Goal: Task Accomplishment & Management: Manage account settings

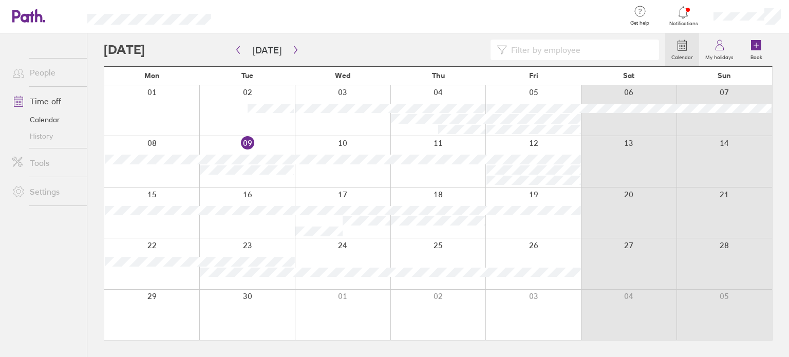
click at [534, 203] on div at bounding box center [533, 212] width 96 height 50
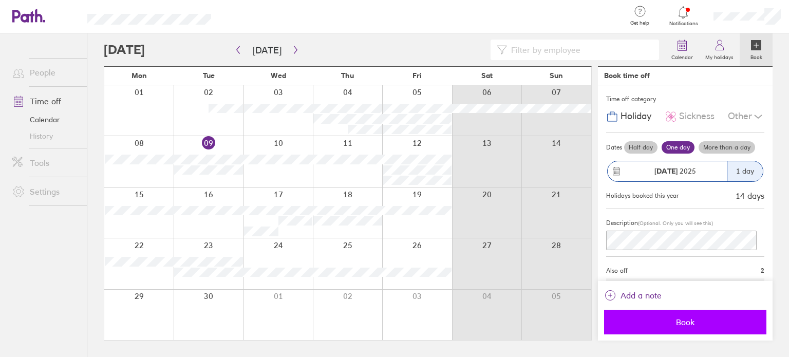
click at [692, 316] on button "Book" at bounding box center [685, 322] width 162 height 25
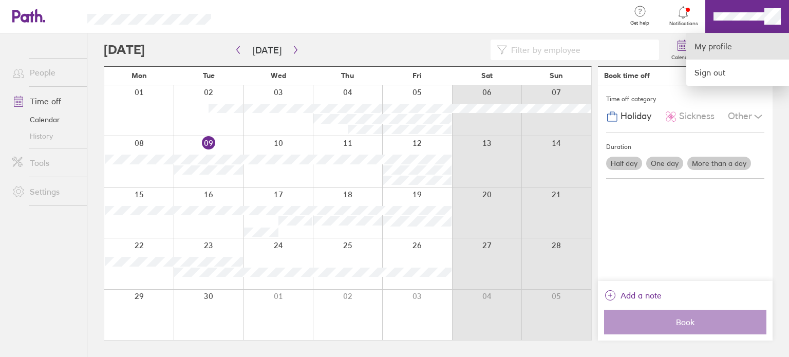
click at [718, 45] on link "My profile" at bounding box center [737, 46] width 103 height 26
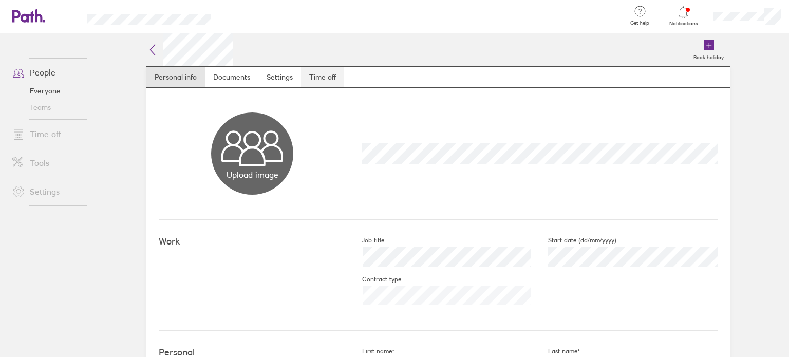
click at [323, 70] on link "Time off" at bounding box center [322, 77] width 43 height 21
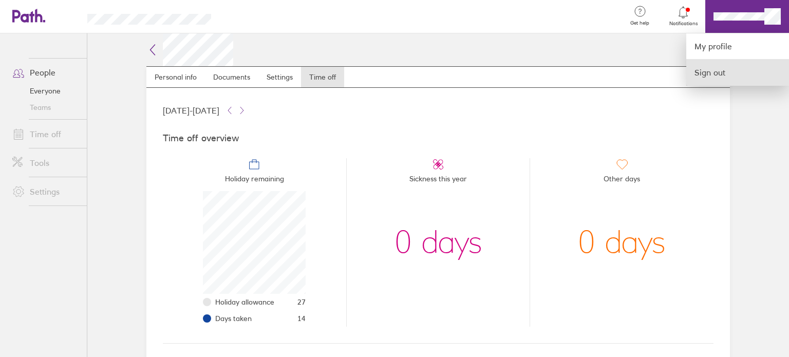
click at [715, 69] on link "Sign out" at bounding box center [737, 73] width 103 height 26
